Goal: Information Seeking & Learning: Learn about a topic

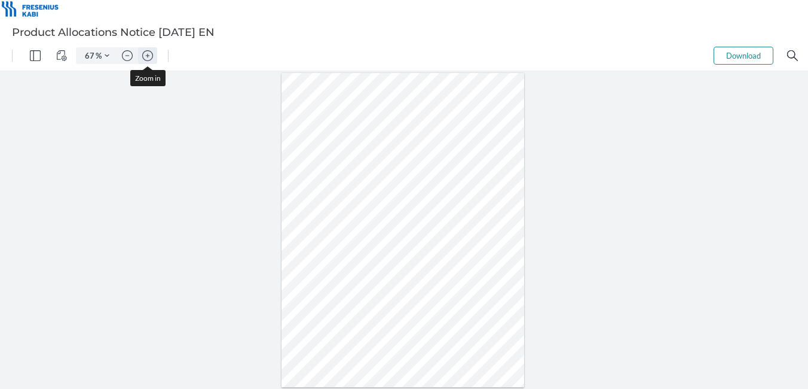
click at [145, 59] on img "Zoom in" at bounding box center [147, 55] width 11 height 11
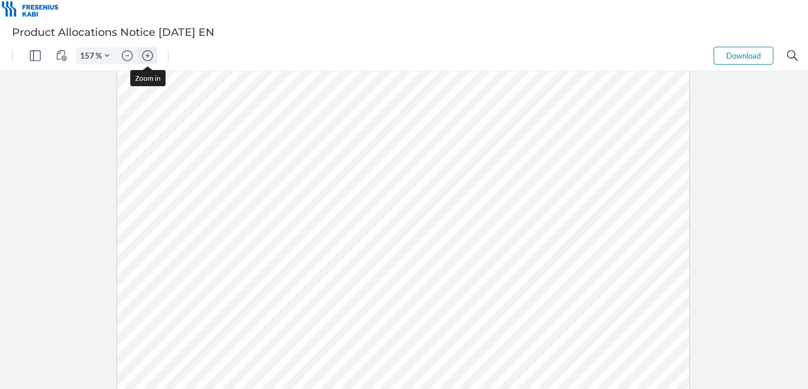
click at [145, 59] on img "Zoom in" at bounding box center [147, 55] width 11 height 11
type input "207"
click at [149, 54] on img "Zoom in" at bounding box center [147, 55] width 11 height 11
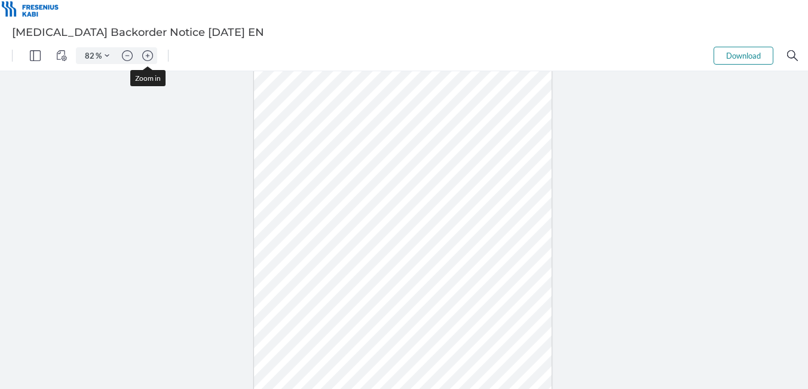
click at [149, 54] on img "Zoom in" at bounding box center [147, 55] width 11 height 11
type input "207"
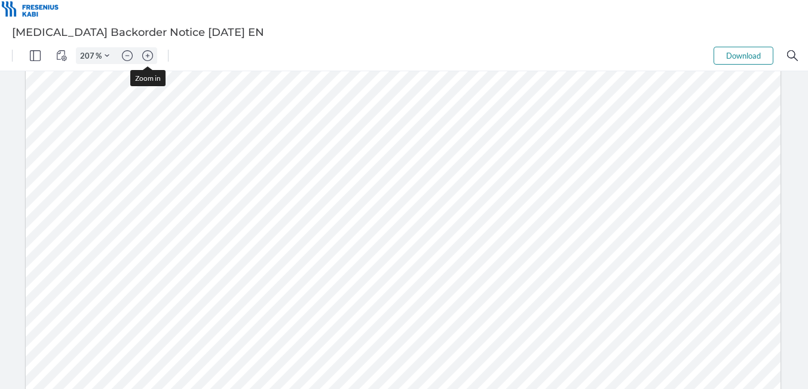
scroll to position [301, 0]
